Goal: Task Accomplishment & Management: Manage account settings

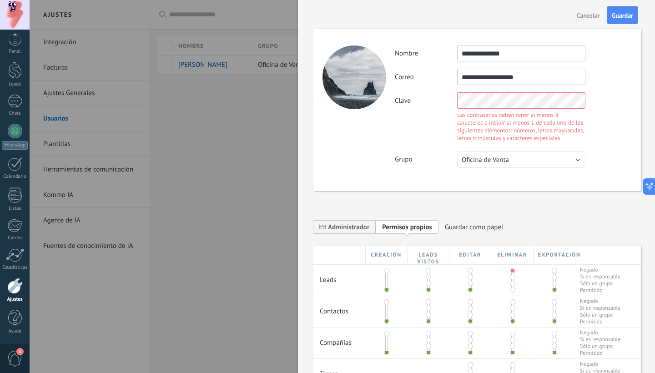
click at [426, 97] on div "Clave Las contraseñas deben tener al menos 8 caracteres e incluir al menos 1 de…" at bounding box center [513, 118] width 237 height 52
click at [610, 150] on div "**********" at bounding box center [478, 110] width 328 height 162
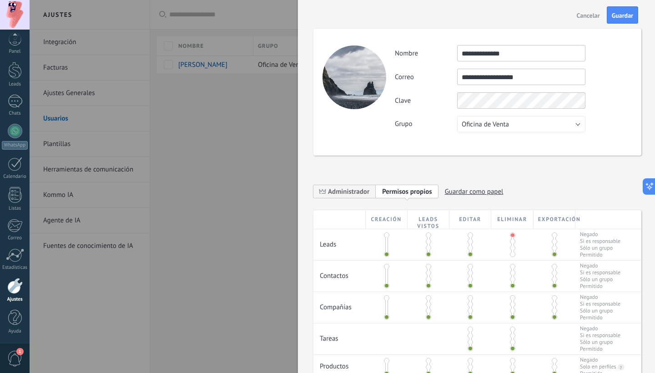
click at [610, 144] on div "**********" at bounding box center [478, 92] width 328 height 127
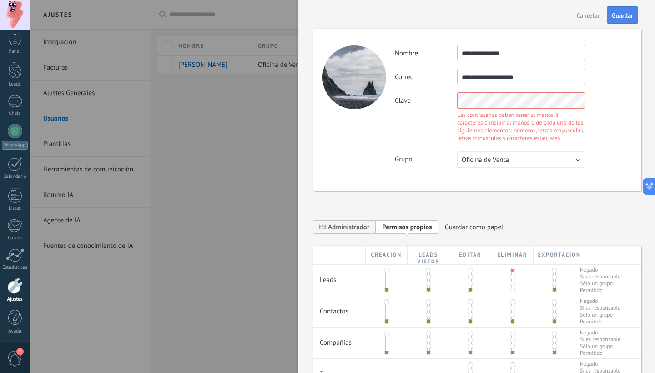
click at [616, 9] on button "Guardar" at bounding box center [622, 14] width 31 height 17
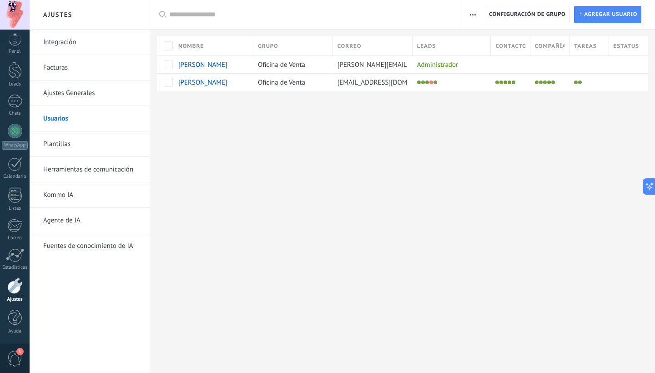
click at [477, 18] on button "button" at bounding box center [473, 14] width 13 height 17
click at [537, 11] on span "Configuración de grupo" at bounding box center [527, 14] width 76 height 16
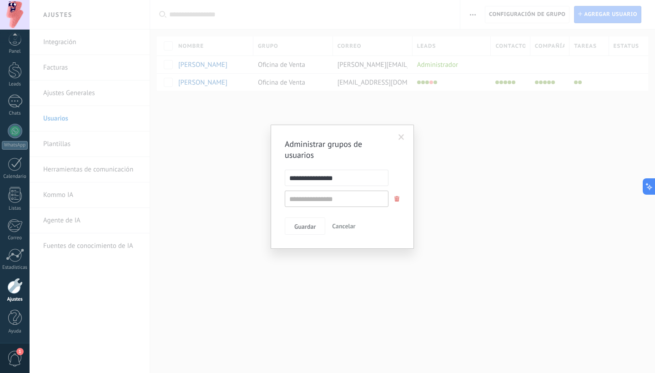
click at [404, 136] on span at bounding box center [402, 137] width 6 height 6
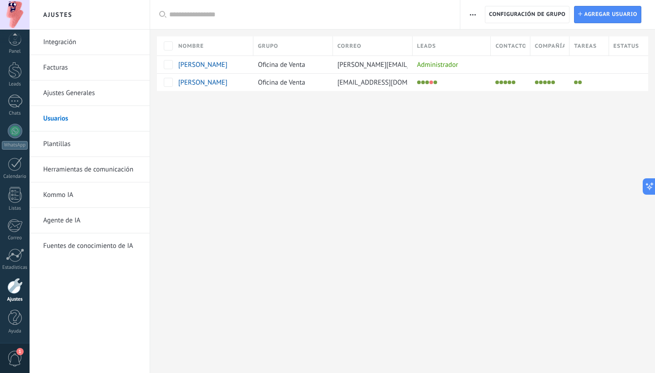
click at [267, 140] on div "Ajustes Integración Facturas Ajustes Generales Usuarios Plantillas Herramientas…" at bounding box center [343, 186] width 626 height 373
click at [15, 108] on link "Chats" at bounding box center [15, 106] width 30 height 22
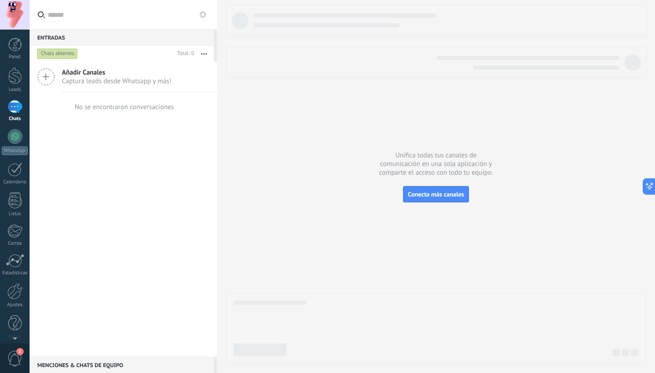
click at [53, 81] on icon at bounding box center [45, 76] width 17 height 17
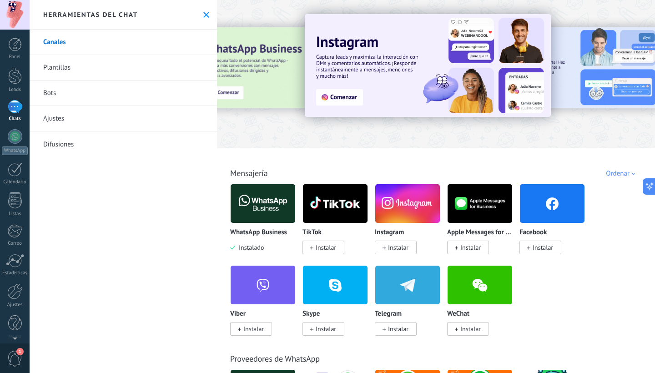
click at [203, 12] on icon at bounding box center [206, 15] width 6 height 6
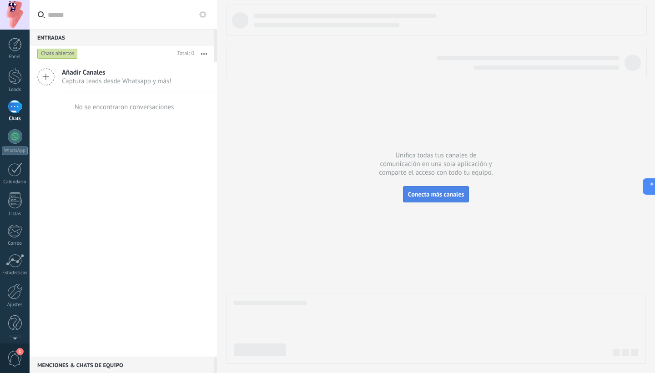
click at [441, 196] on span "Conecta más canales" at bounding box center [436, 194] width 56 height 8
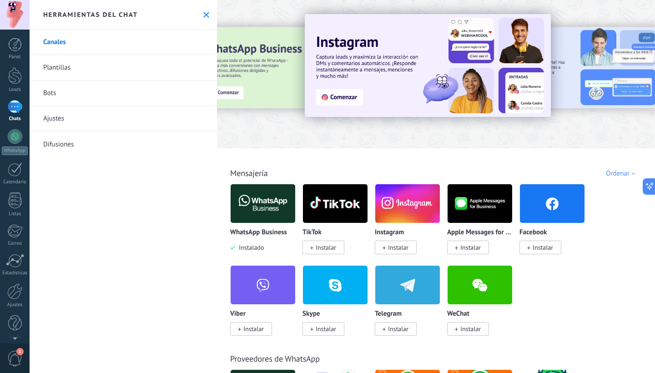
click at [397, 247] on span "Instalar" at bounding box center [398, 248] width 20 height 8
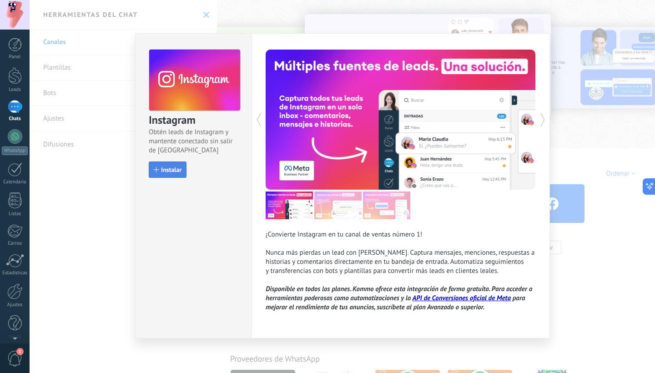
click at [185, 172] on button "Instalar" at bounding box center [168, 170] width 38 height 16
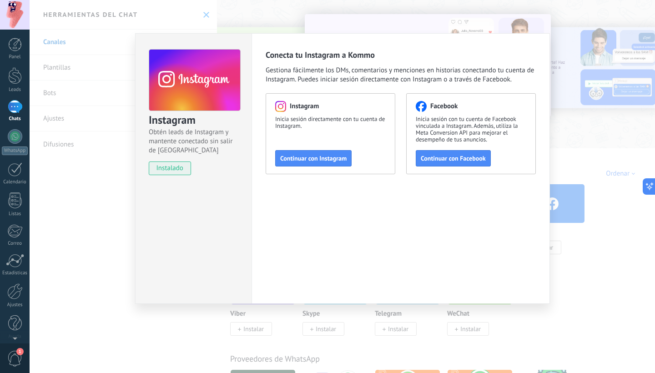
click at [164, 168] on span "instalado" at bounding box center [169, 169] width 41 height 14
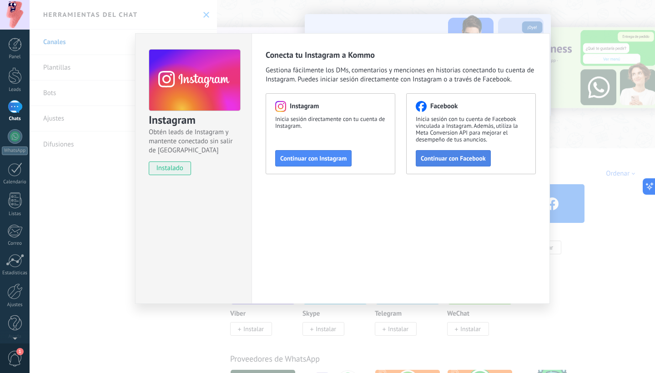
click at [458, 155] on span "Continuar con Facebook" at bounding box center [453, 158] width 65 height 6
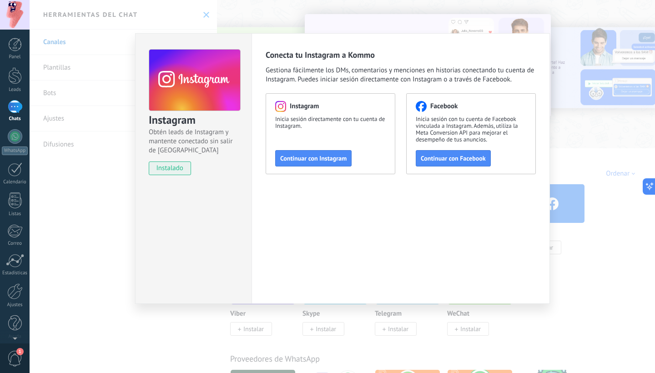
click at [599, 61] on div "Instagram Obtén leads de Instagram y mantente conectado sin salir de Kommo inst…" at bounding box center [343, 186] width 626 height 373
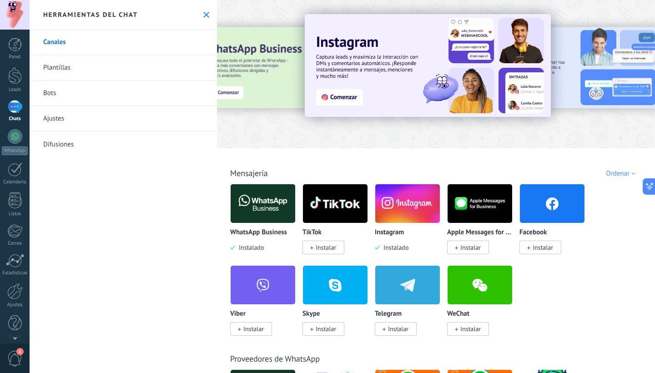
scroll to position [64, 0]
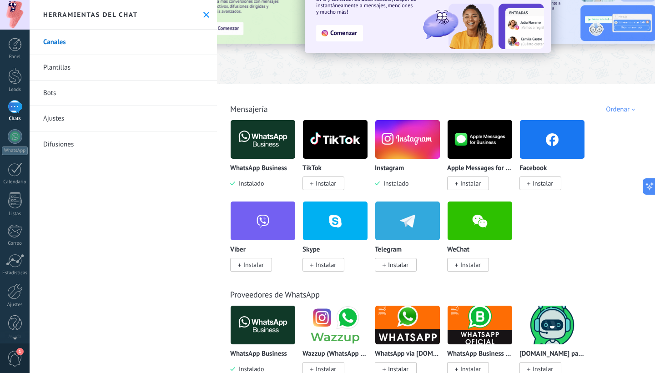
click at [333, 183] on span "Instalar" at bounding box center [326, 183] width 20 height 8
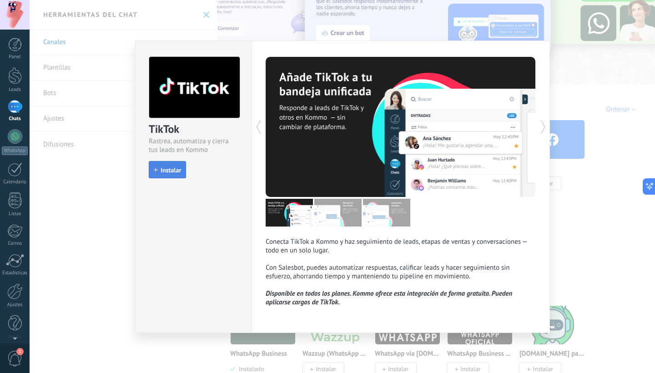
click at [164, 173] on span "Instalar" at bounding box center [171, 170] width 20 height 6
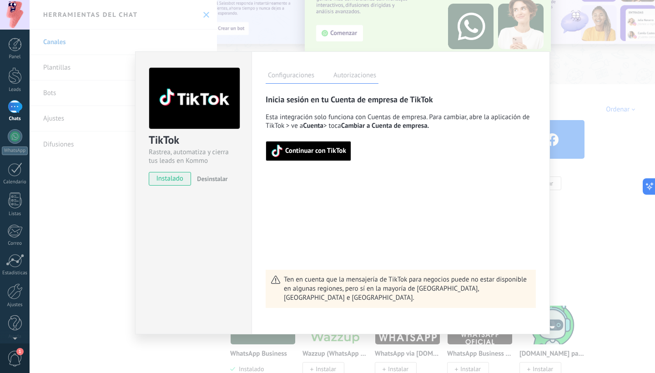
click at [322, 157] on button "Continuar con TikTok" at bounding box center [309, 151] width 86 height 20
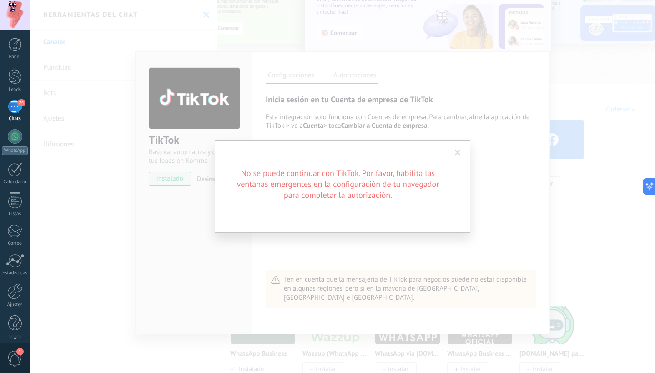
click at [456, 152] on span at bounding box center [458, 153] width 6 height 6
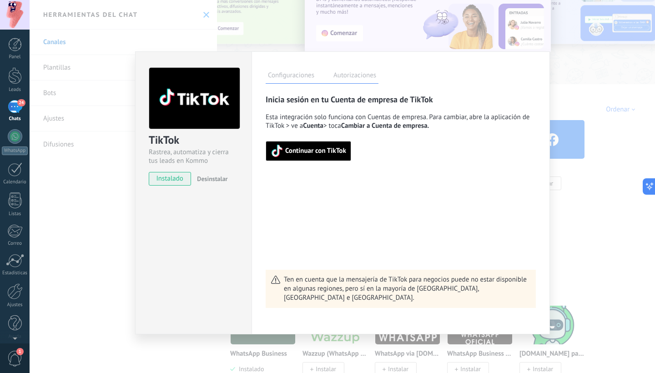
click at [317, 152] on span "Continuar con TikTok" at bounding box center [315, 151] width 61 height 6
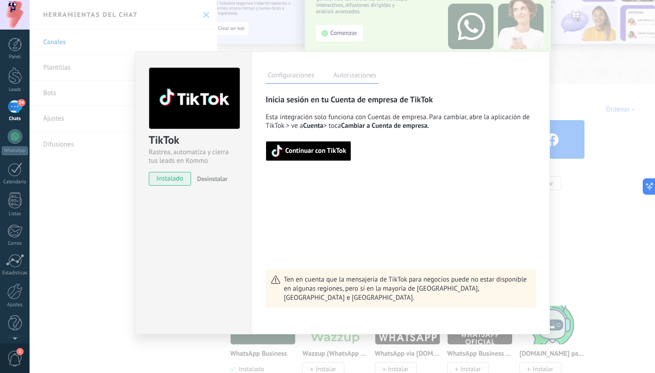
click at [322, 151] on span "Continuar con TikTok" at bounding box center [315, 151] width 61 height 6
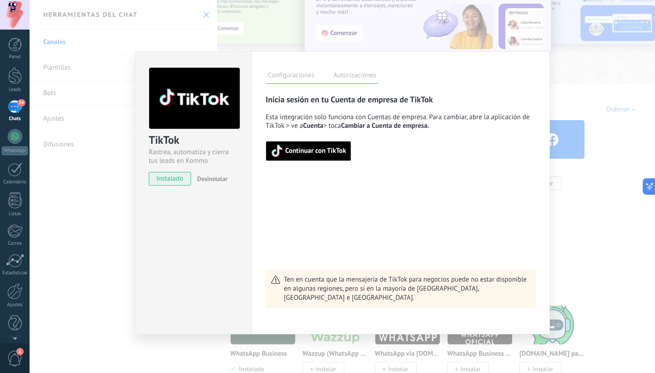
click at [331, 144] on button "Continuar con TikTok" at bounding box center [309, 151] width 86 height 20
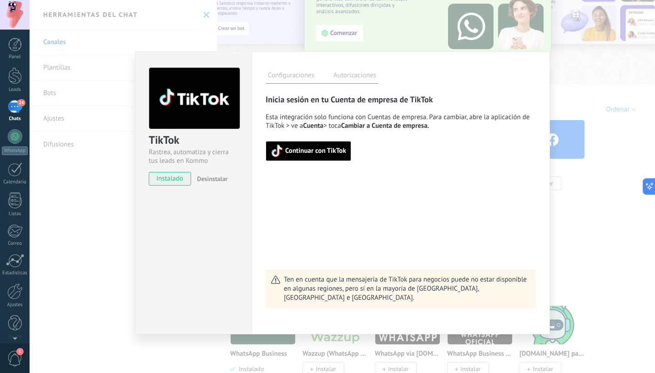
click at [311, 158] on button "Continuar con TikTok" at bounding box center [309, 151] width 86 height 20
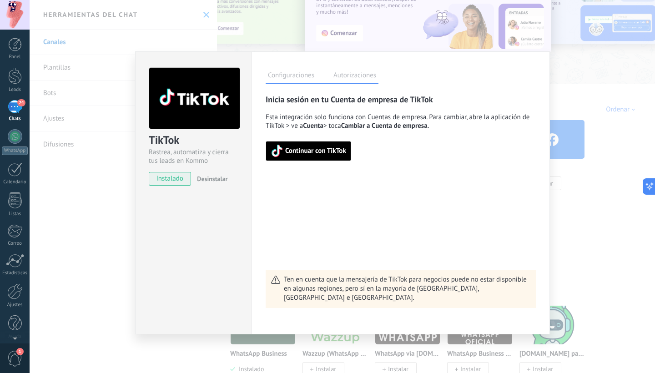
click at [322, 148] on span "Continuar con TikTok" at bounding box center [315, 151] width 61 height 6
click at [318, 154] on span "Continuar con TikTok" at bounding box center [315, 151] width 61 height 6
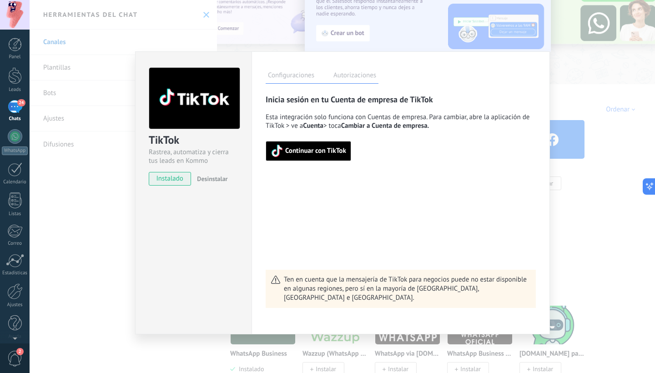
click at [339, 152] on span "Continuar con TikTok" at bounding box center [315, 151] width 61 height 6
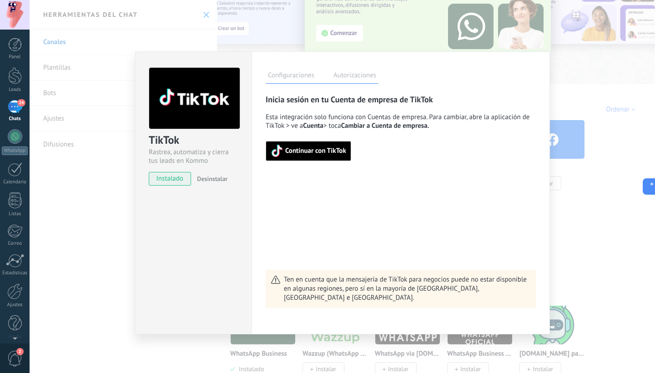
drag, startPoint x: 305, startPoint y: 149, endPoint x: 498, endPoint y: 171, distance: 193.8
click at [498, 171] on div "Inicia sesión en tu Cuenta de empresa de TikTok Esta integración solo funciona …" at bounding box center [401, 201] width 270 height 214
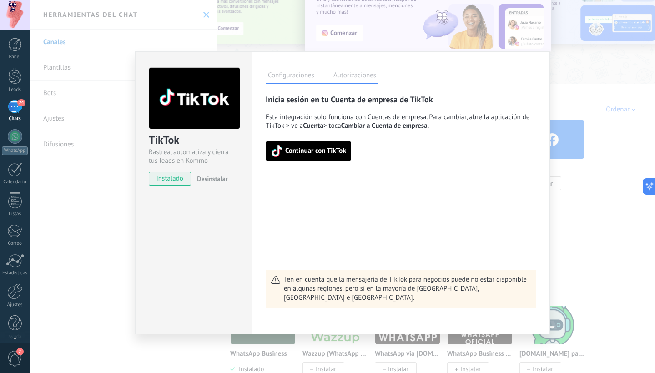
click at [304, 153] on span "Continuar con TikTok" at bounding box center [315, 151] width 61 height 6
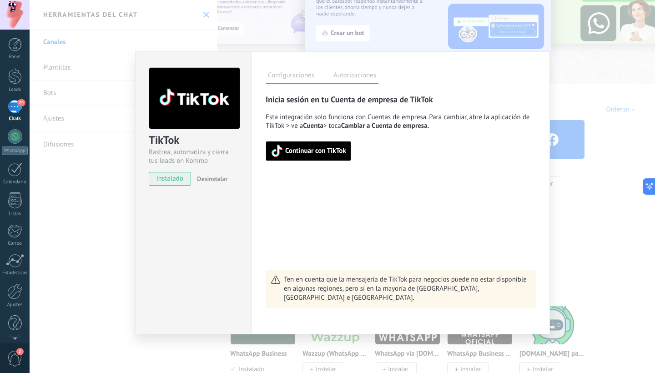
click at [309, 169] on div "Inicia sesión en tu Cuenta de empresa de TikTok Esta integración solo funciona …" at bounding box center [401, 201] width 270 height 214
click at [316, 153] on span "Continuar con TikTok" at bounding box center [315, 151] width 61 height 6
click at [622, 35] on div "TikTok Rastrea, automatiza y cierra tus leads en Kommo instalado Desinstalar Co…" at bounding box center [343, 186] width 626 height 373
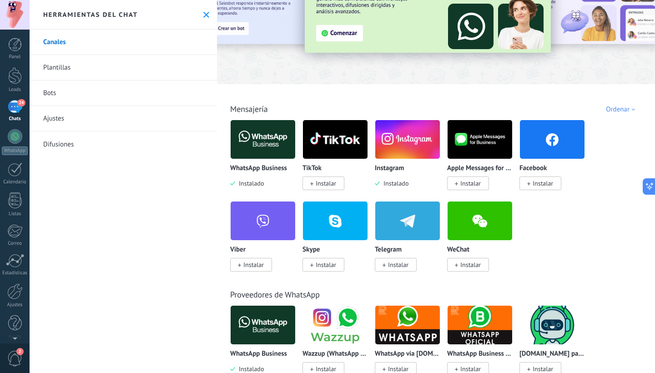
click at [329, 183] on span "Instalar" at bounding box center [326, 183] width 20 height 8
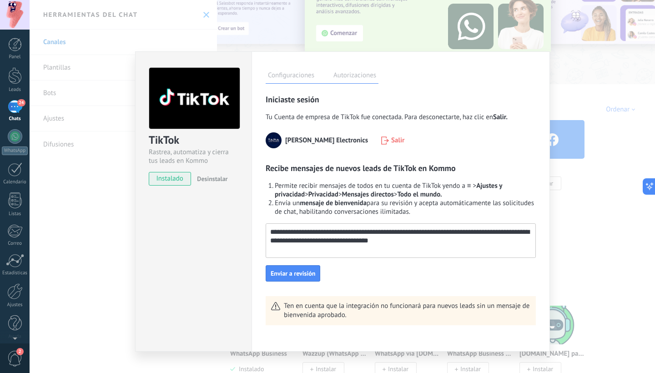
drag, startPoint x: 446, startPoint y: 245, endPoint x: 220, endPoint y: 206, distance: 229.5
click at [220, 206] on div "TikTok Rastrea, automatiza y cierra tus leads en Kommo instalado Desinstalar Co…" at bounding box center [342, 201] width 415 height 300
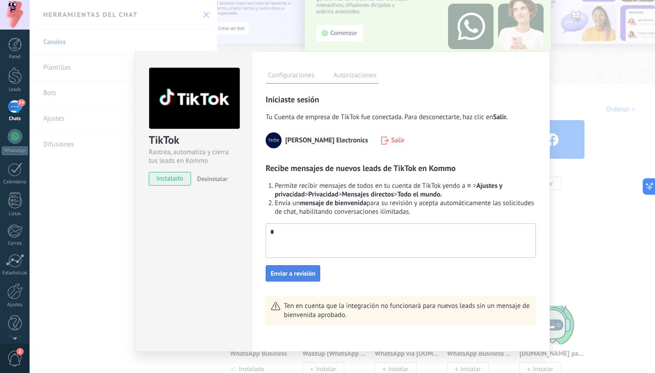
type textarea "*"
click at [301, 274] on span "Enviar a revisión" at bounding box center [293, 273] width 45 height 6
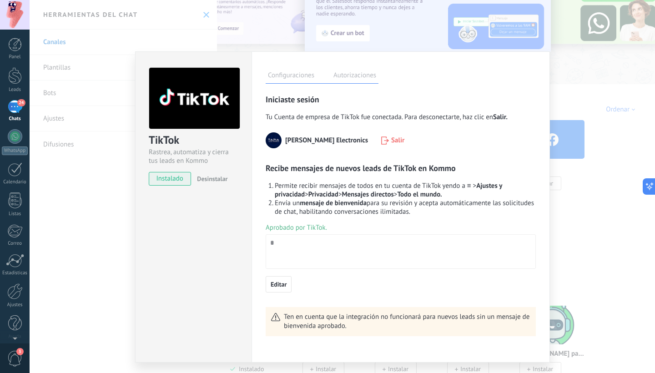
click at [577, 128] on div "TikTok Rastrea, automatiza y cierra tus leads en Kommo instalado Desinstalar Co…" at bounding box center [343, 186] width 626 height 373
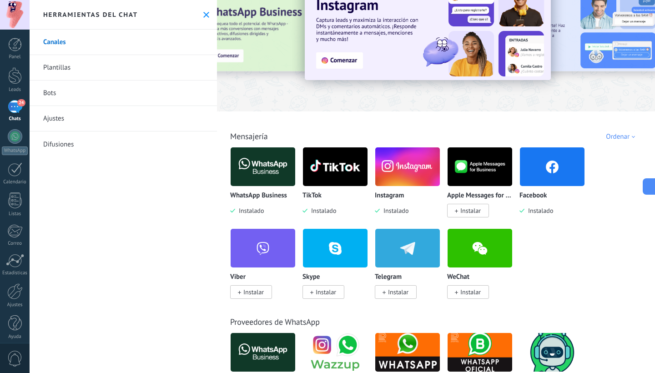
click at [481, 210] on span "Instalar" at bounding box center [471, 211] width 20 height 8
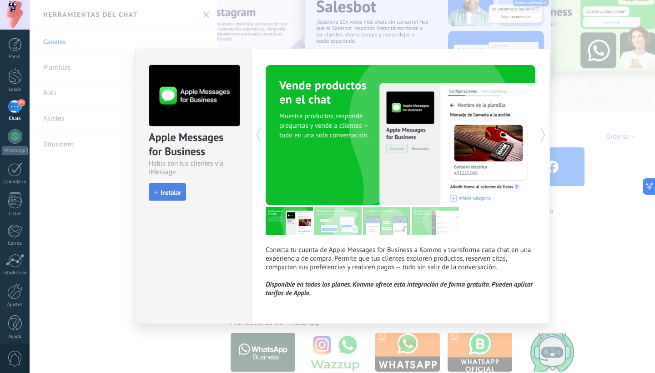
click at [162, 196] on span "Instalar" at bounding box center [171, 192] width 20 height 6
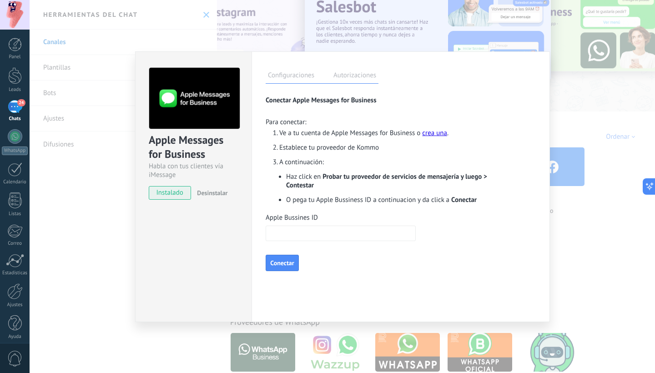
click at [603, 87] on div "Apple Messages for Business Habla con tus clientes vía iMessage instalado Desin…" at bounding box center [343, 186] width 626 height 373
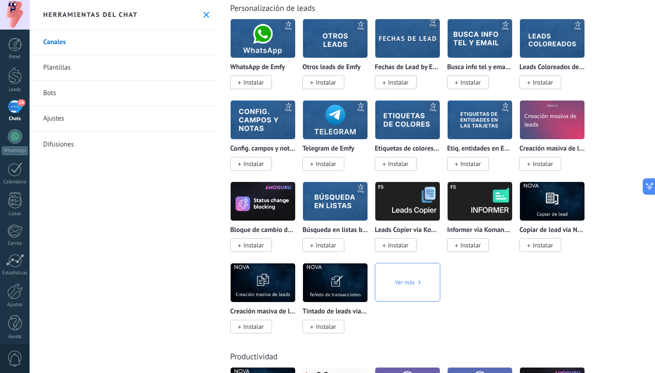
scroll to position [2322, 0]
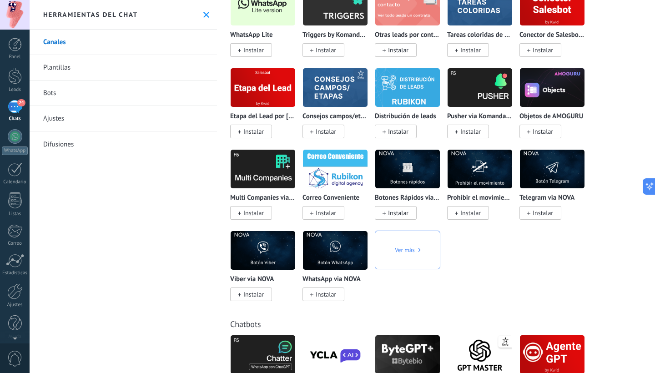
click at [9, 108] on div "24" at bounding box center [15, 106] width 15 height 13
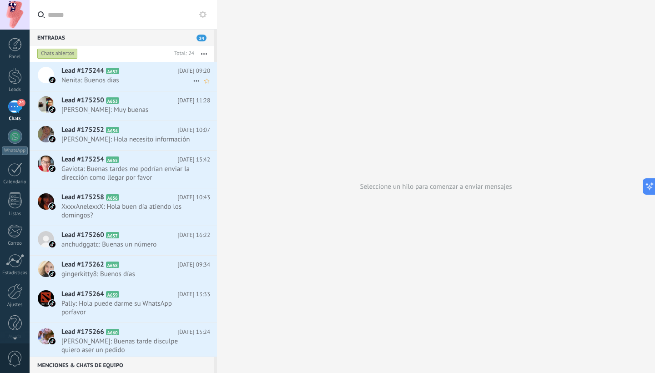
click at [142, 74] on h2 "Lead #175244 A652" at bounding box center [119, 70] width 116 height 9
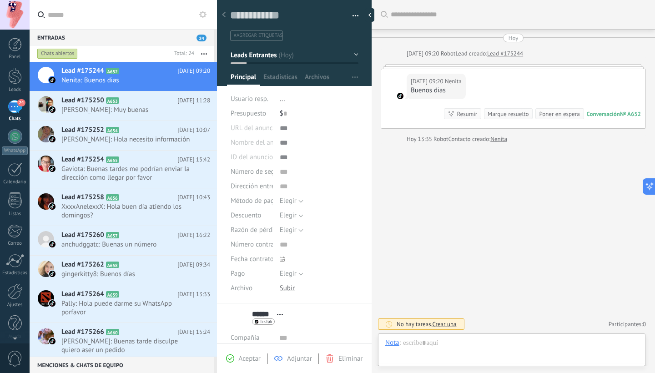
scroll to position [14, 0]
click at [434, 66] on div at bounding box center [513, 66] width 265 height 5
click at [121, 102] on h2 "Lead #175250 A653" at bounding box center [119, 100] width 116 height 9
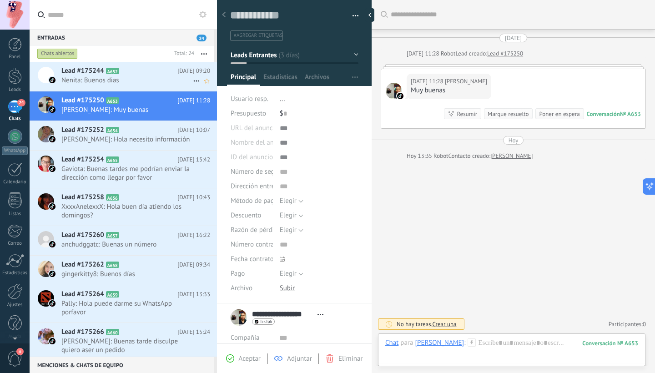
click at [119, 64] on div "Lead #175244 A652 [DATE] 09:20 Nenita: Buenos dias" at bounding box center [139, 76] width 156 height 29
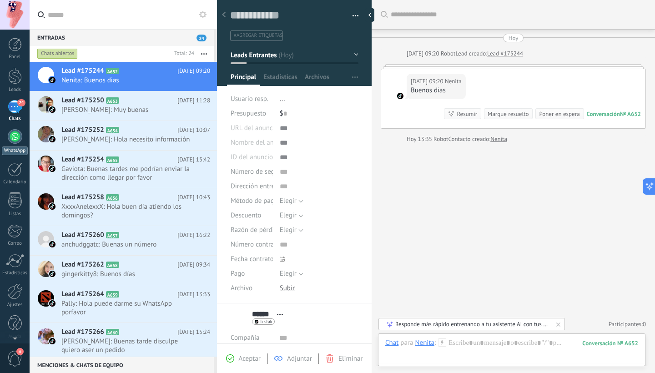
click at [15, 142] on div at bounding box center [15, 136] width 15 height 15
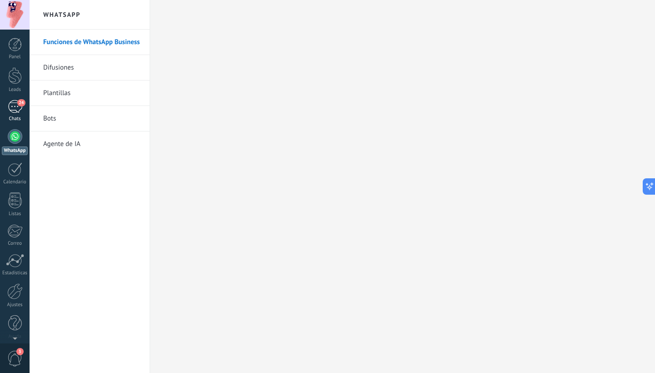
click at [14, 112] on div "24" at bounding box center [15, 106] width 15 height 13
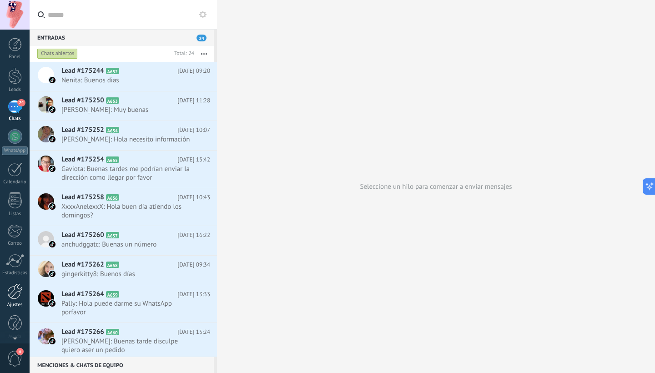
click at [20, 287] on div at bounding box center [14, 292] width 15 height 16
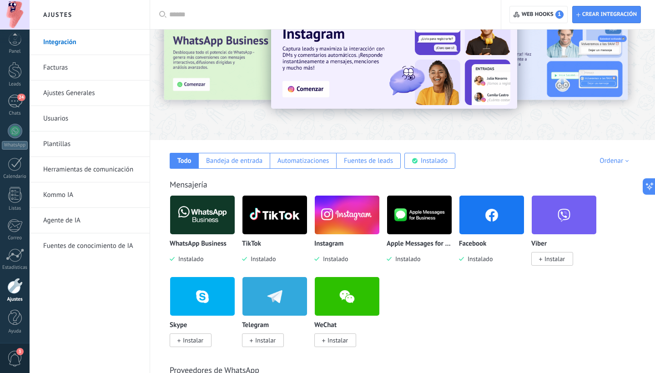
scroll to position [48, 0]
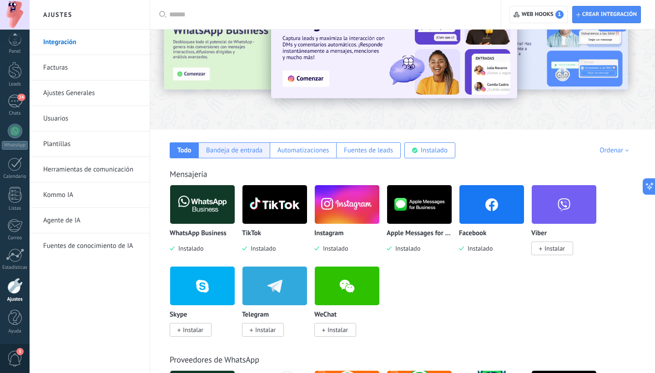
click at [261, 151] on div "Bandeja de entrada" at bounding box center [234, 150] width 56 height 9
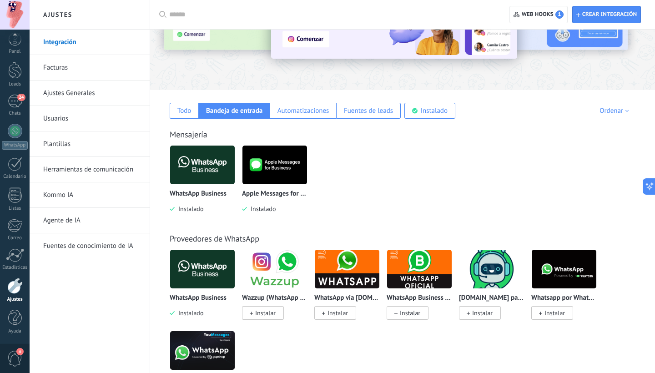
scroll to position [89, 0]
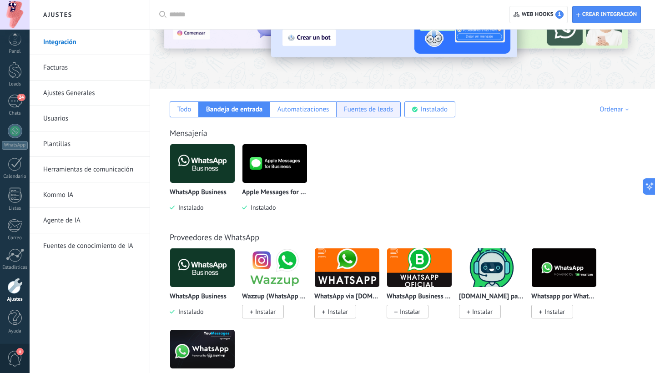
click at [336, 110] on div "Fuentes de leads" at bounding box center [368, 110] width 65 height 16
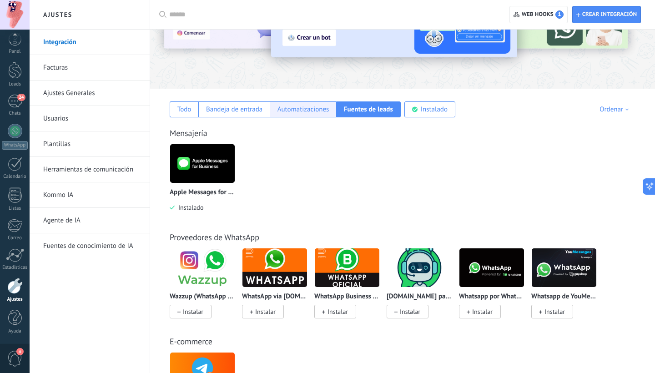
click at [315, 110] on div "Automatizaciones" at bounding box center [304, 109] width 52 height 9
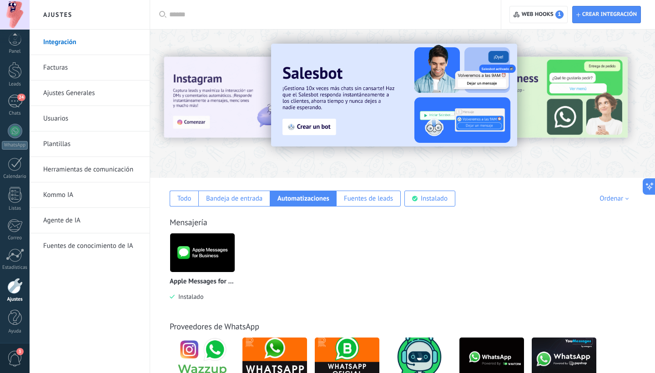
scroll to position [3, 0]
click at [17, 104] on div "24" at bounding box center [15, 103] width 15 height 13
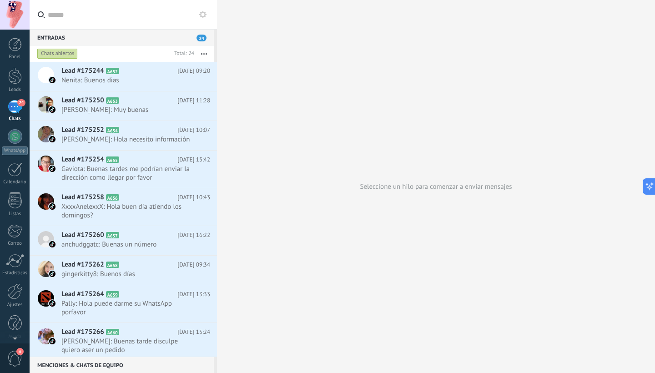
click at [202, 52] on button "button" at bounding box center [204, 54] width 20 height 16
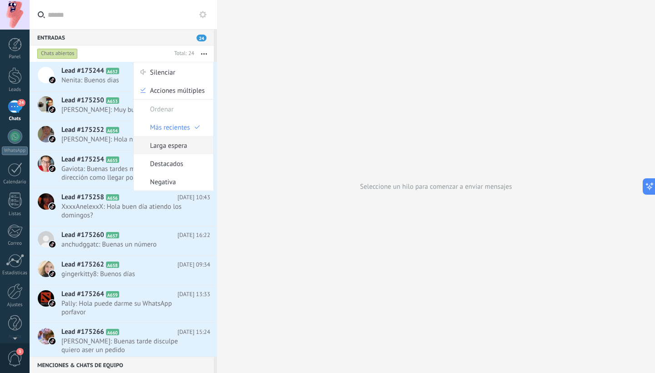
click at [184, 143] on span "Larga espera" at bounding box center [168, 145] width 37 height 18
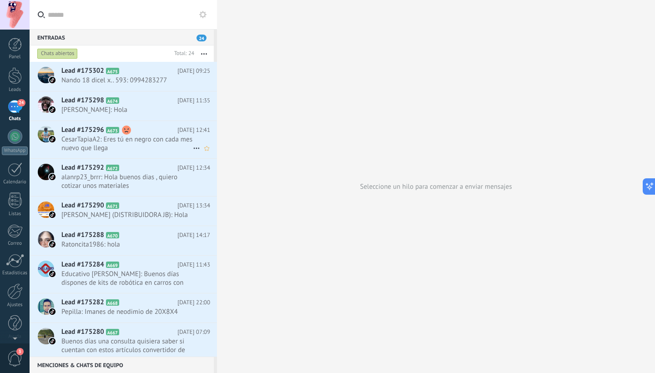
click at [143, 141] on span "CesarTapiaA2: Eres tú en negro con cada mes nuevo que llega" at bounding box center [127, 143] width 132 height 17
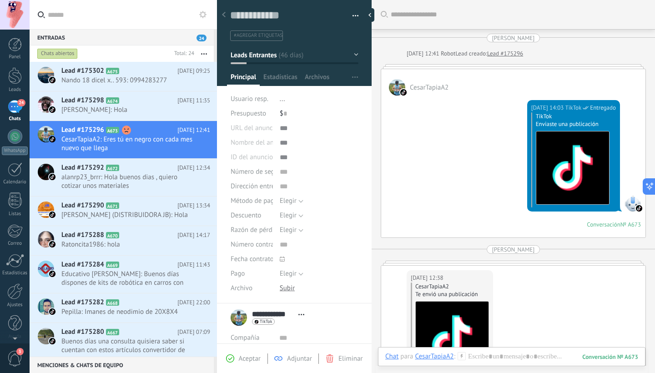
scroll to position [228, 0]
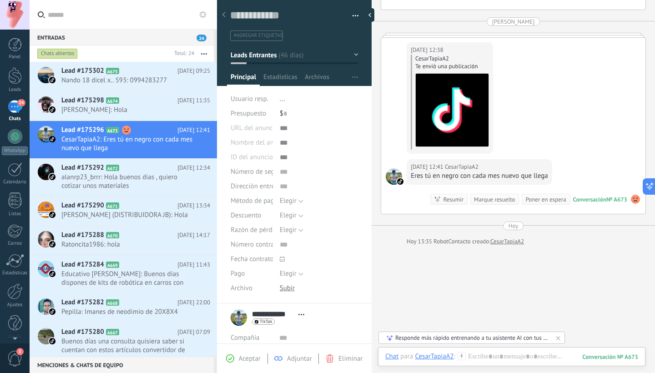
click at [452, 107] on img at bounding box center [452, 110] width 73 height 73
click at [157, 81] on span "Nando 18 dicel x.. 593: 0994283277" at bounding box center [127, 80] width 132 height 9
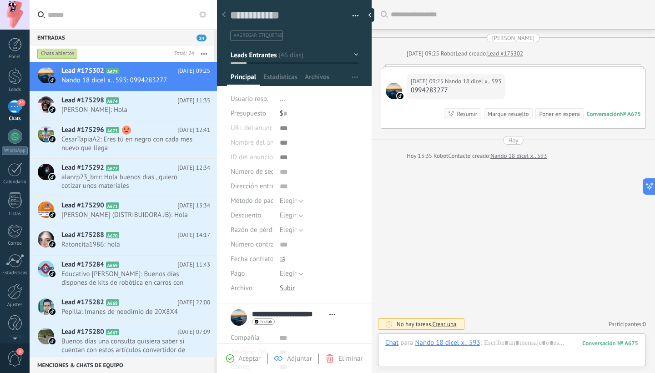
type textarea "**********"
click at [206, 52] on button "button" at bounding box center [204, 54] width 20 height 16
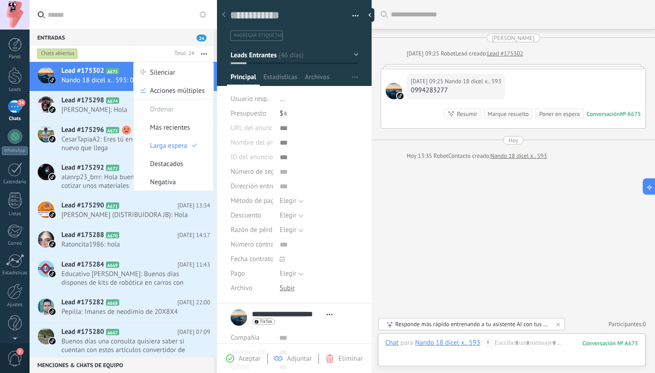
click at [206, 52] on button "button" at bounding box center [204, 54] width 20 height 16
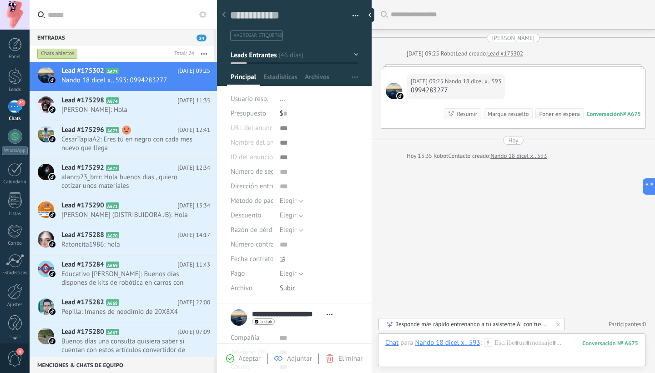
click at [206, 52] on button "button" at bounding box center [204, 54] width 20 height 16
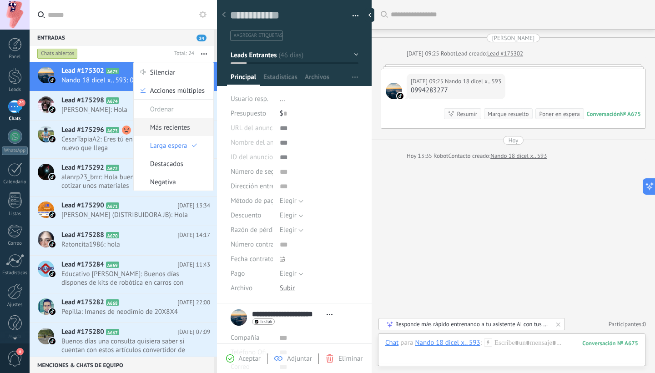
click at [175, 132] on span "Más recientes" at bounding box center [170, 127] width 40 height 18
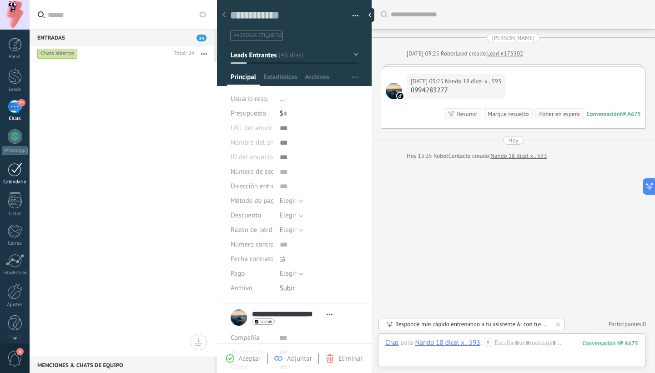
scroll to position [0, 0]
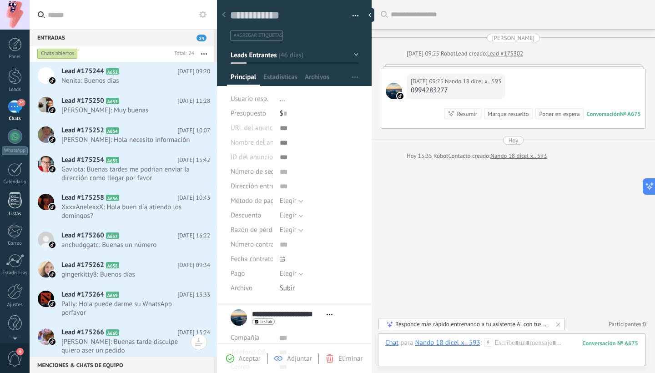
click at [17, 201] on div at bounding box center [15, 201] width 14 height 16
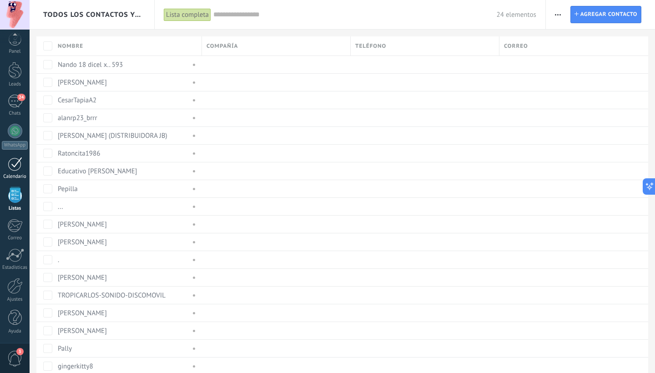
click at [14, 177] on div "Calendario" at bounding box center [15, 177] width 26 height 6
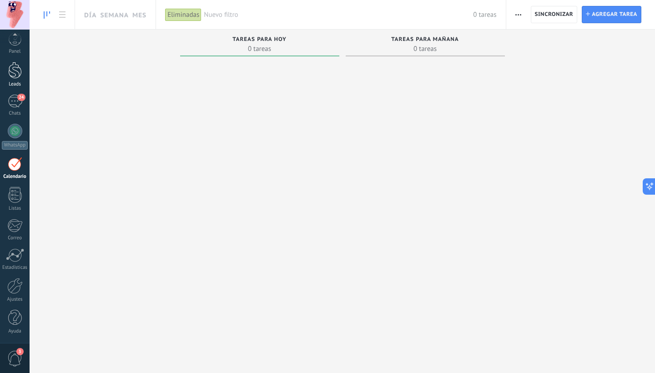
click at [18, 71] on div at bounding box center [15, 70] width 14 height 17
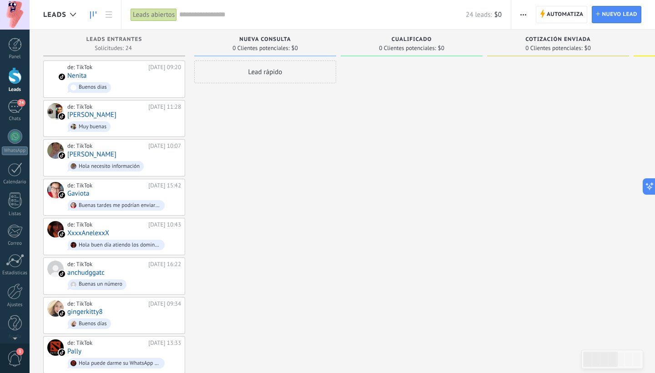
click at [19, 366] on span "3" at bounding box center [14, 359] width 15 height 16
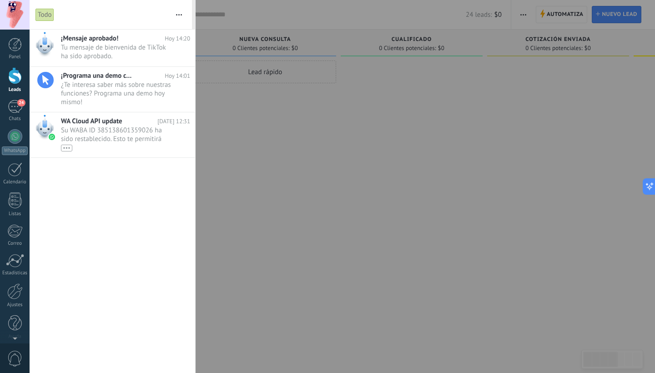
click at [266, 132] on div at bounding box center [327, 186] width 655 height 373
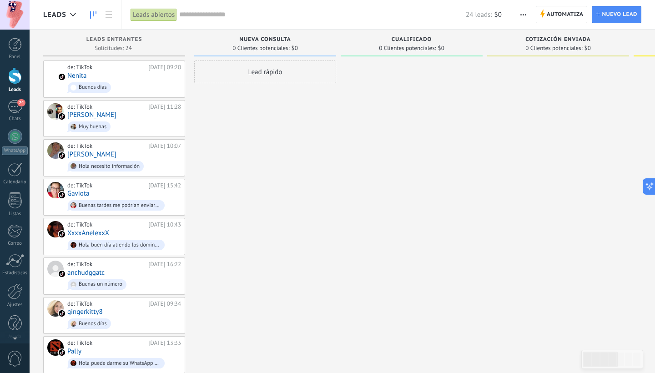
click at [21, 355] on span "0" at bounding box center [14, 359] width 15 height 16
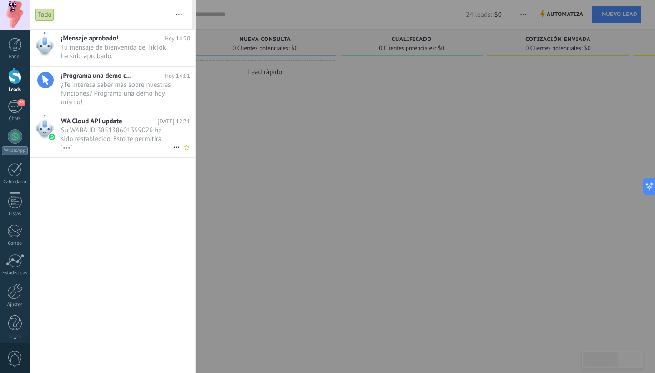
click at [119, 146] on div "•••" at bounding box center [117, 148] width 112 height 8
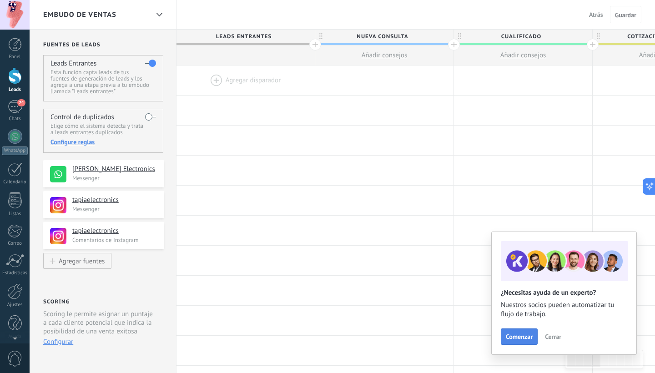
click at [518, 331] on button "Comenzar" at bounding box center [519, 337] width 37 height 16
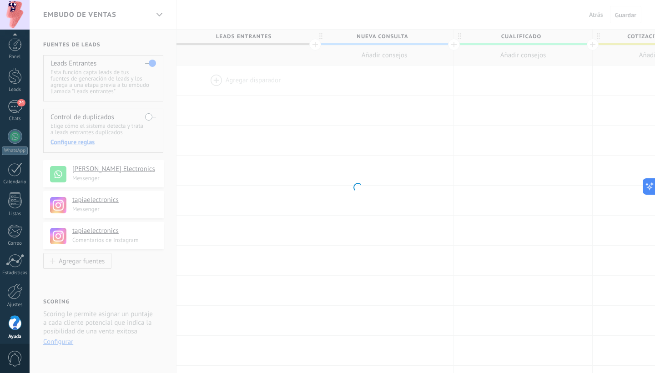
scroll to position [5, 0]
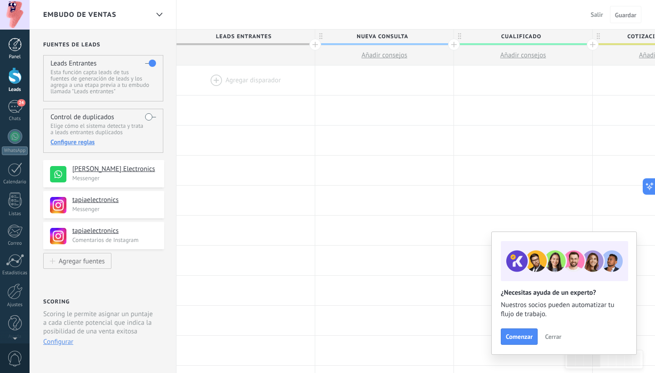
click at [17, 56] on div "Panel" at bounding box center [15, 57] width 26 height 6
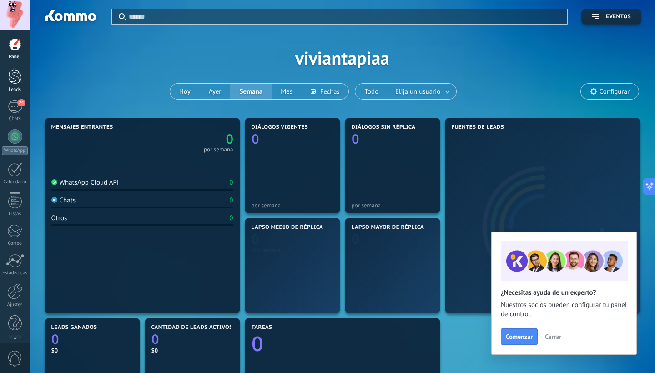
click at [14, 86] on link "Leads" at bounding box center [15, 79] width 30 height 25
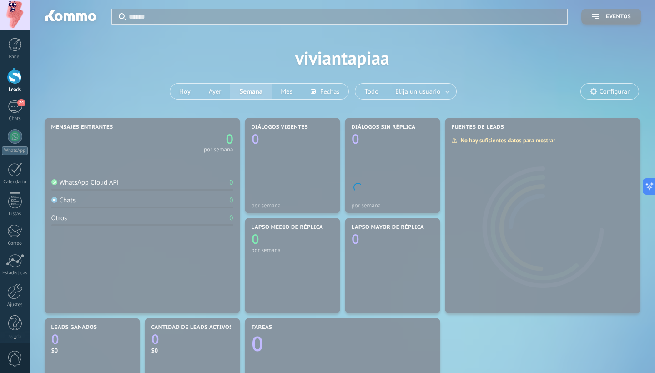
scroll to position [68, 0]
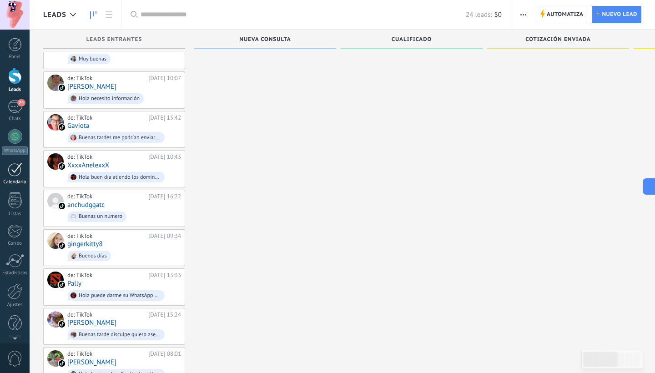
click at [15, 173] on div at bounding box center [15, 169] width 15 height 14
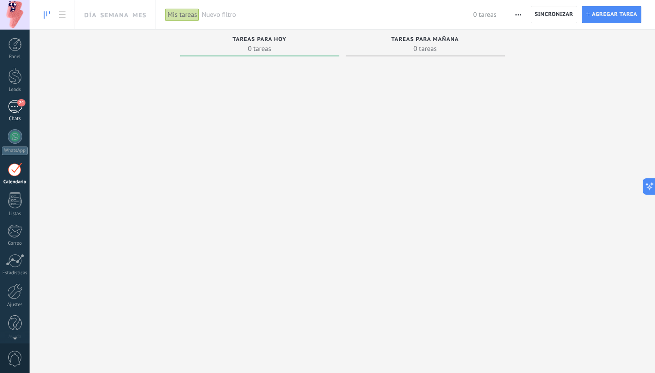
click at [17, 113] on link "24 Chats" at bounding box center [15, 111] width 30 height 22
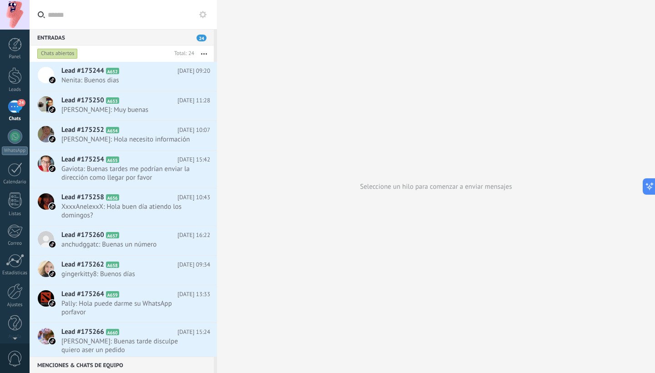
click at [204, 54] on use "button" at bounding box center [204, 53] width 6 height 1
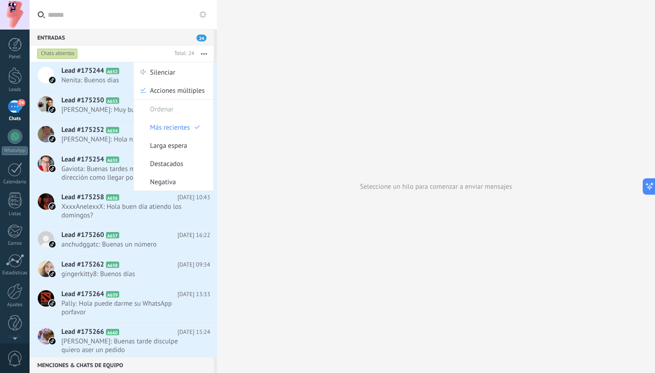
click at [204, 54] on use "button" at bounding box center [204, 53] width 6 height 1
